Goal: Task Accomplishment & Management: Manage account settings

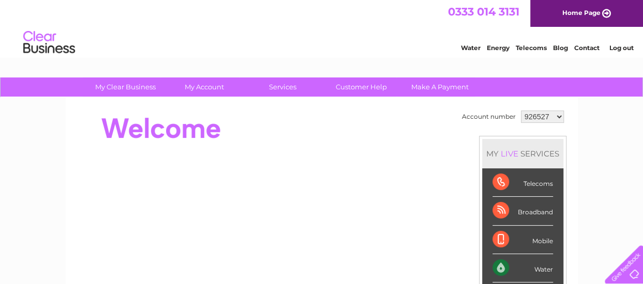
click at [555, 116] on select "926527 973384 1145824 1155529" at bounding box center [542, 117] width 43 height 12
select select "1145824"
click at [521, 111] on select "926527 973384 1145824 1155529" at bounding box center [542, 117] width 43 height 12
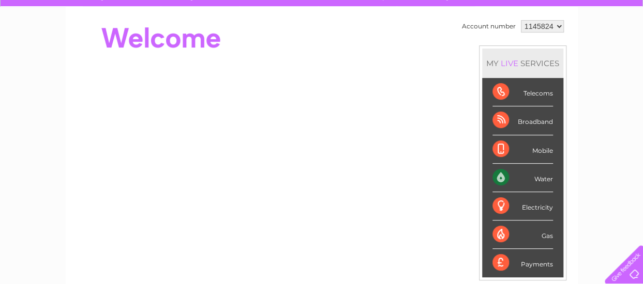
scroll to position [91, 0]
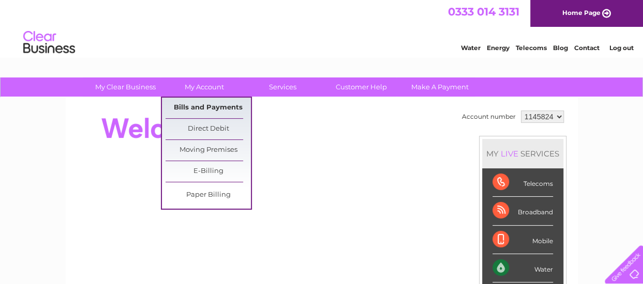
click at [204, 109] on link "Bills and Payments" at bounding box center [207, 108] width 85 height 21
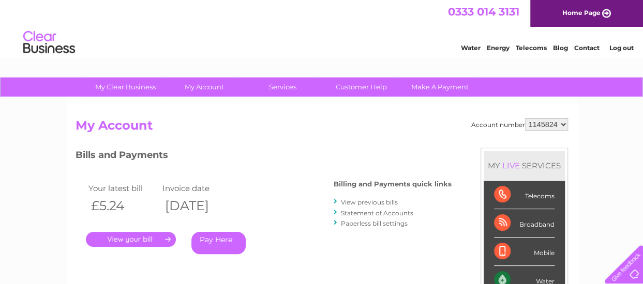
click at [147, 239] on link "." at bounding box center [131, 239] width 90 height 15
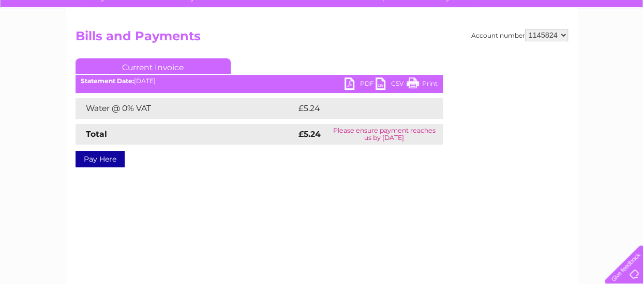
scroll to position [92, 0]
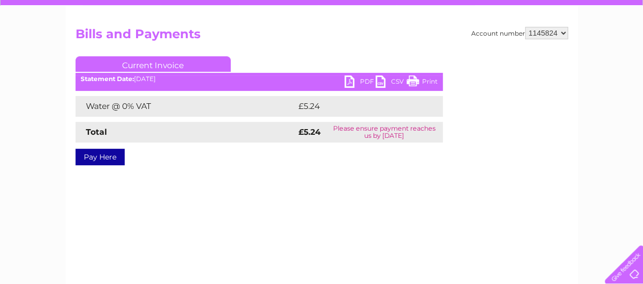
click at [344, 75] on ul "Current Invoice" at bounding box center [258, 65] width 367 height 19
click at [345, 79] on link "PDF" at bounding box center [359, 82] width 31 height 15
